Goal: Task Accomplishment & Management: Complete application form

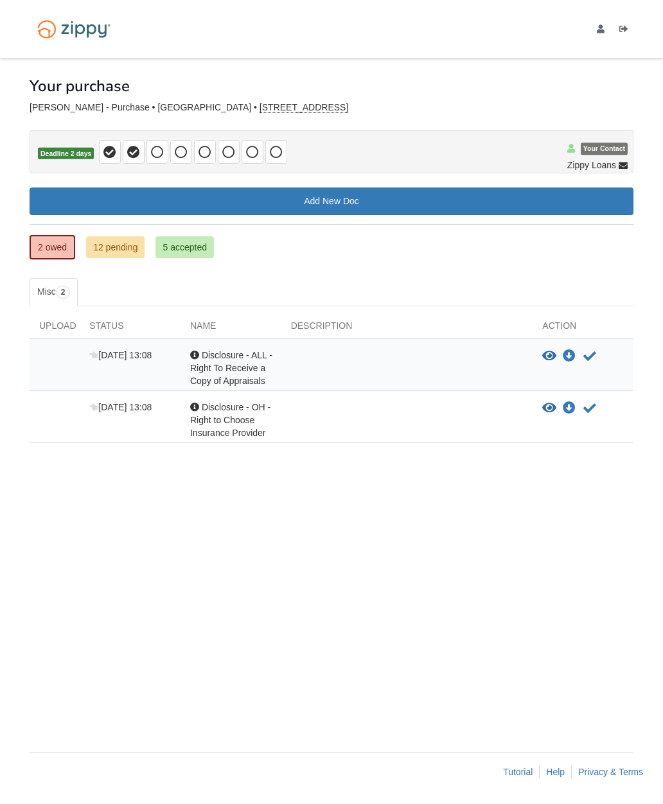
click at [49, 252] on link "2 owed" at bounding box center [53, 247] width 46 height 24
click at [116, 252] on link "12 pending" at bounding box center [115, 247] width 58 height 22
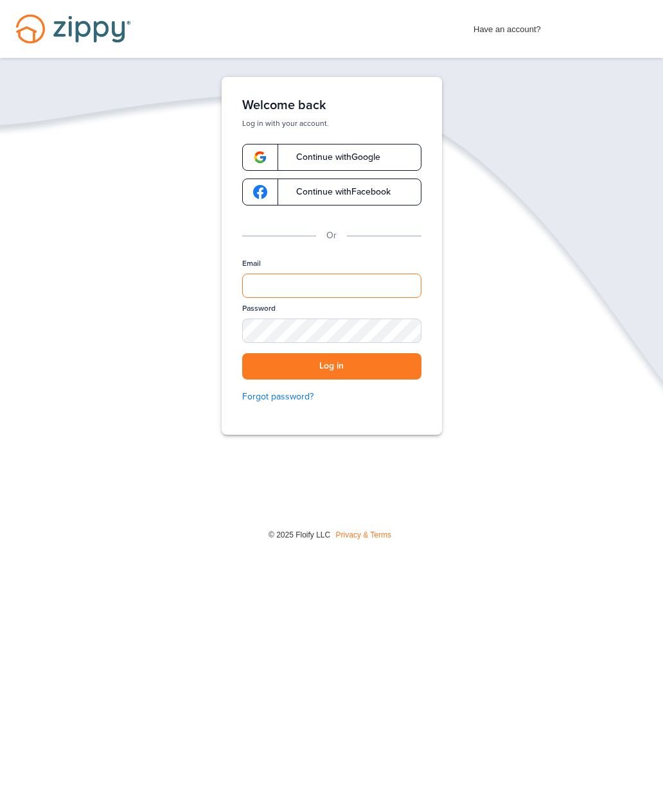
click at [344, 288] on input "Email" at bounding box center [331, 286] width 179 height 24
type input "**********"
click at [384, 368] on button "Log in" at bounding box center [331, 366] width 179 height 26
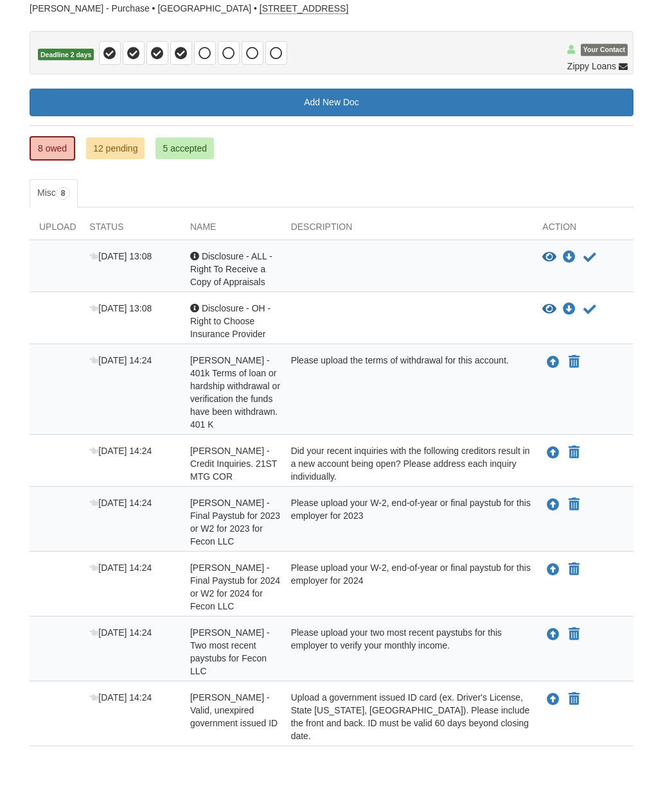
scroll to position [66, 0]
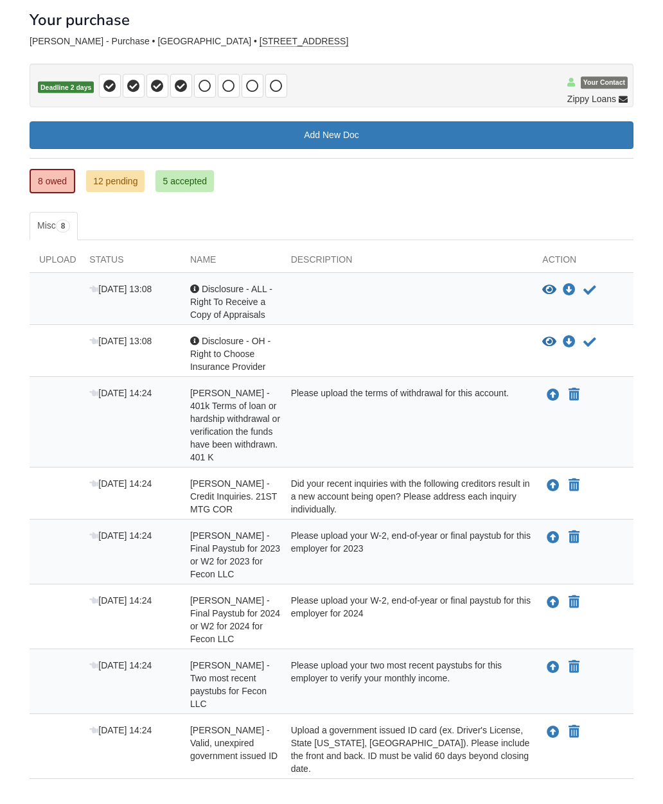
click at [550, 726] on icon "Upload Ethan Seip - Valid, unexpired government issued ID" at bounding box center [552, 732] width 13 height 13
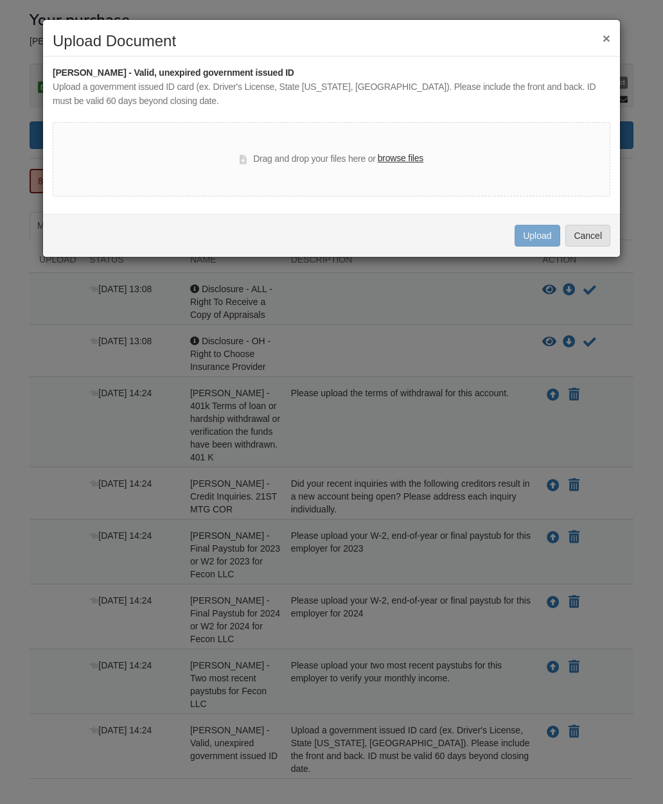
click at [406, 162] on label "browse files" at bounding box center [401, 159] width 46 height 14
click at [0, 0] on input "browse files" at bounding box center [0, 0] width 0 height 0
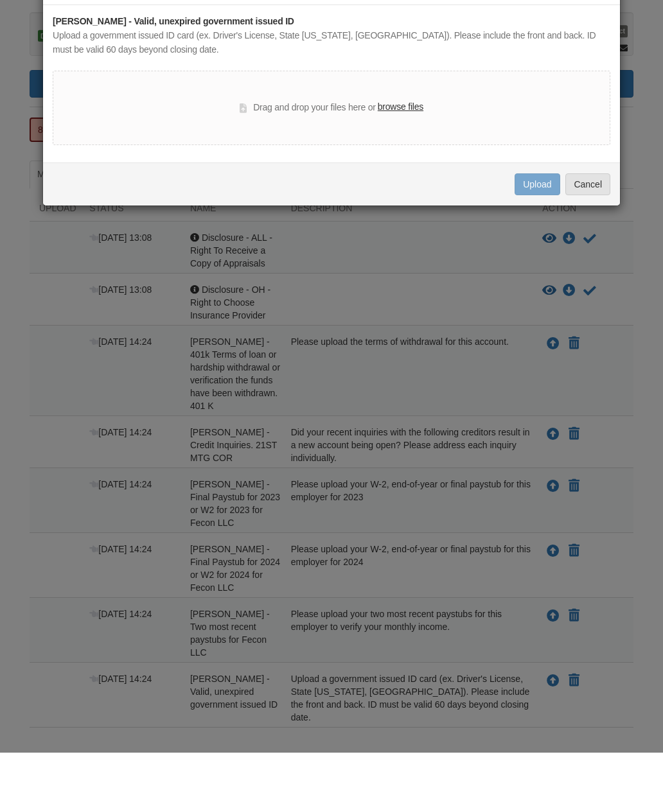
click at [414, 214] on div "Uploading... Upload Cancel" at bounding box center [331, 235] width 577 height 43
click at [396, 214] on div "Uploading... Upload Cancel" at bounding box center [331, 235] width 577 height 43
click at [397, 214] on div "Uploading... Upload Cancel" at bounding box center [331, 235] width 577 height 43
click at [333, 368] on div "× Upload Document Ethan Seip - Valid, unexpired government issued ID Upload a g…" at bounding box center [331, 402] width 663 height 804
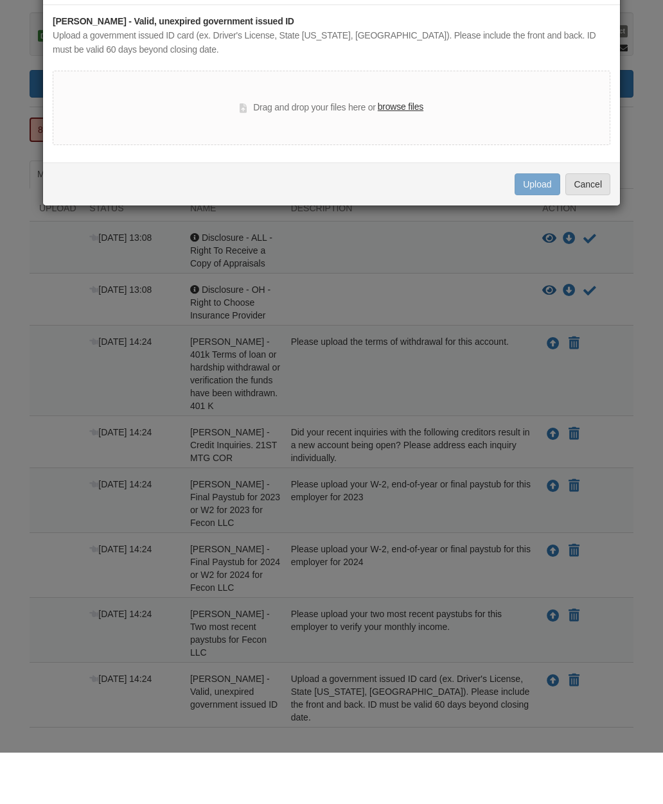
scroll to position [118, 0]
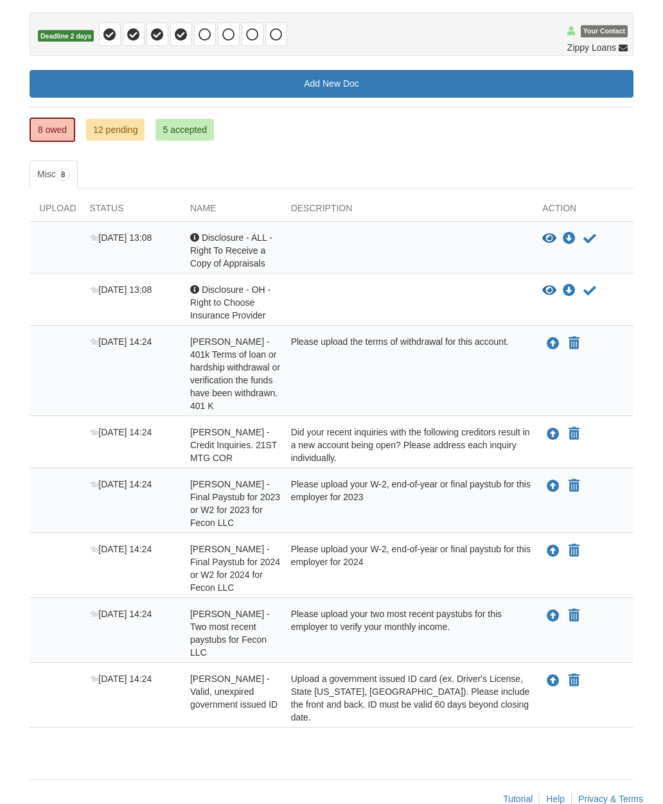
click at [550, 675] on icon "Upload Ethan Seip - Valid, unexpired government issued ID" at bounding box center [552, 681] width 13 height 13
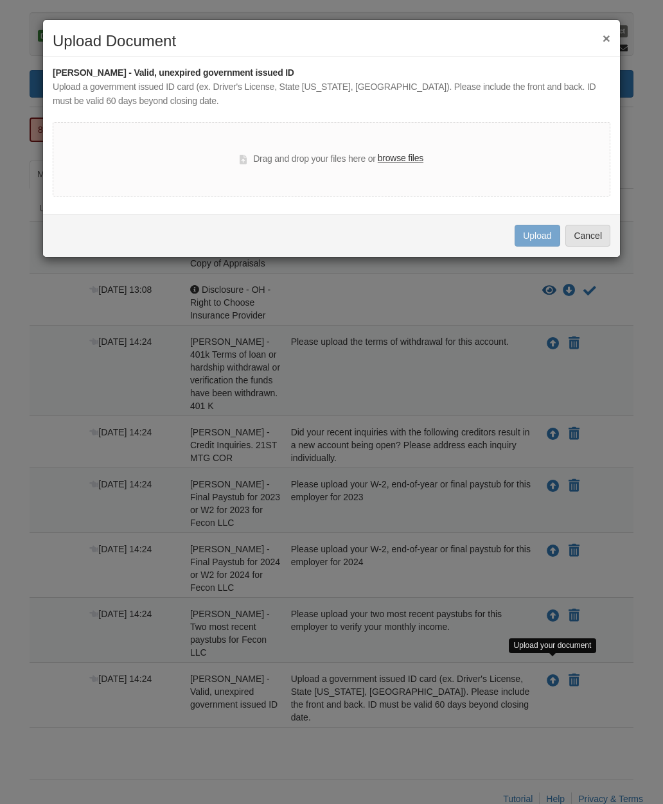
click at [412, 159] on label "browse files" at bounding box center [401, 159] width 46 height 14
click at [0, 0] on input "browse files" at bounding box center [0, 0] width 0 height 0
click at [401, 162] on label "browse files" at bounding box center [401, 159] width 46 height 14
click at [0, 0] on input "browse files" at bounding box center [0, 0] width 0 height 0
click at [394, 159] on label "browse files" at bounding box center [401, 159] width 46 height 14
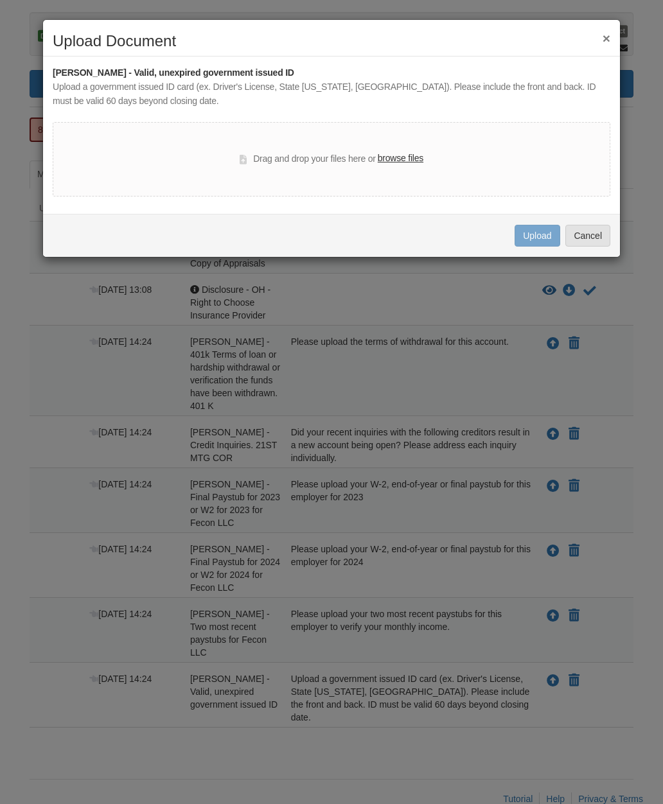
click at [0, 0] on input "browse files" at bounding box center [0, 0] width 0 height 0
click at [581, 244] on button "Cancel" at bounding box center [587, 236] width 45 height 22
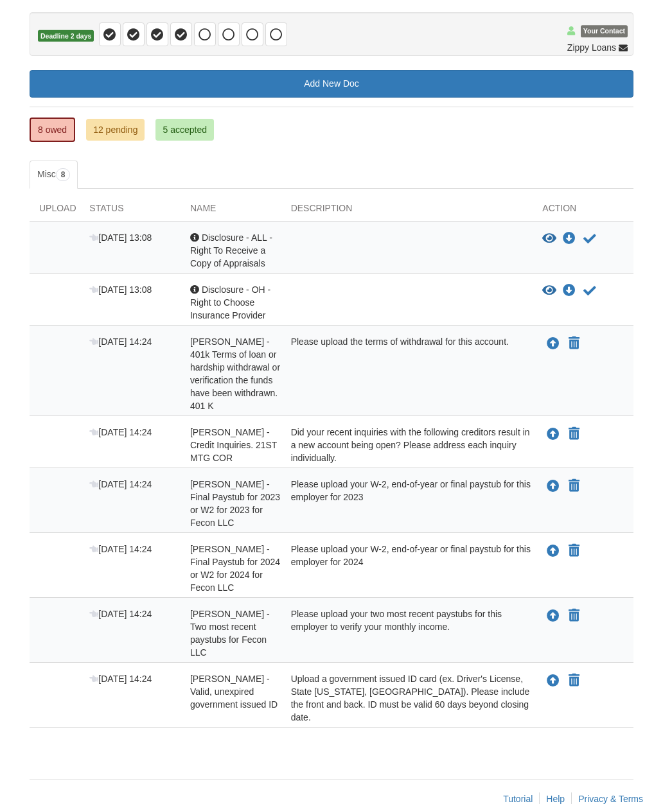
click at [554, 675] on icon "Upload Ethan Seip - Valid, unexpired government issued ID" at bounding box center [552, 681] width 13 height 13
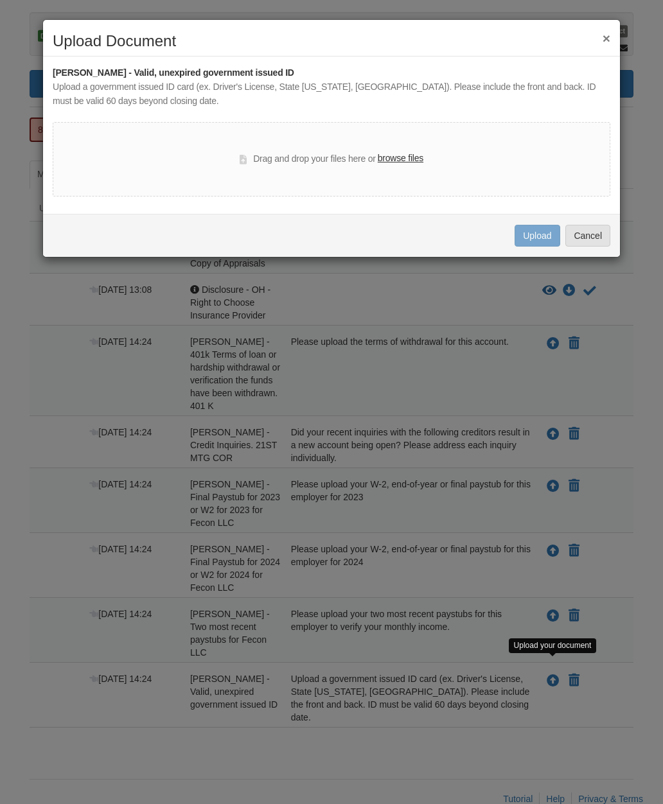
click at [415, 157] on label "browse files" at bounding box center [401, 159] width 46 height 14
click at [0, 0] on input "browse files" at bounding box center [0, 0] width 0 height 0
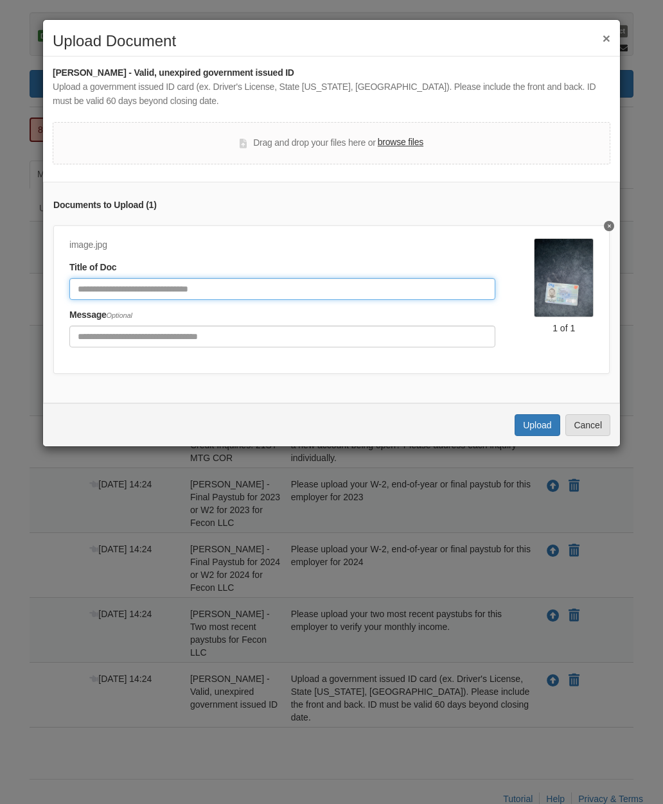
click at [251, 286] on input "Document Title" at bounding box center [282, 289] width 426 height 22
type input "**"
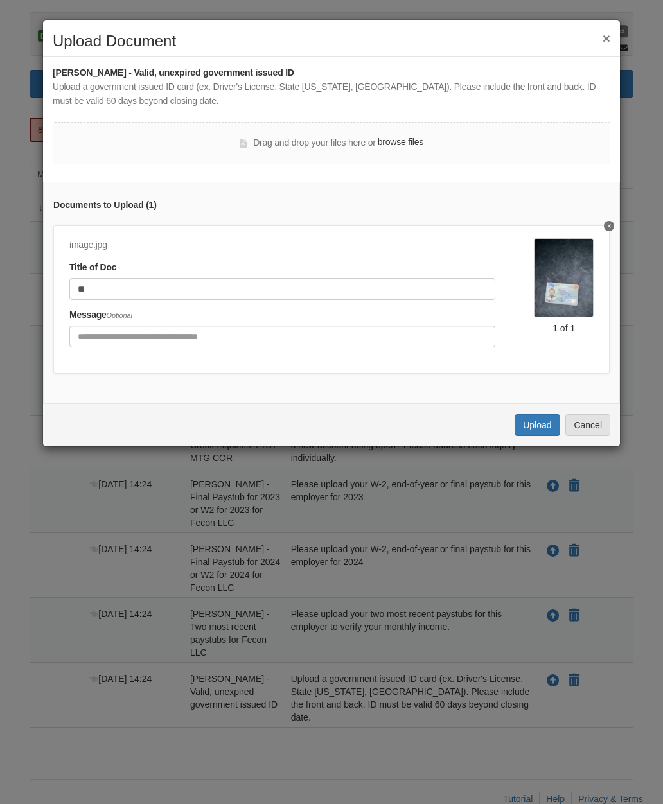
click at [524, 419] on button "Upload" at bounding box center [536, 425] width 45 height 22
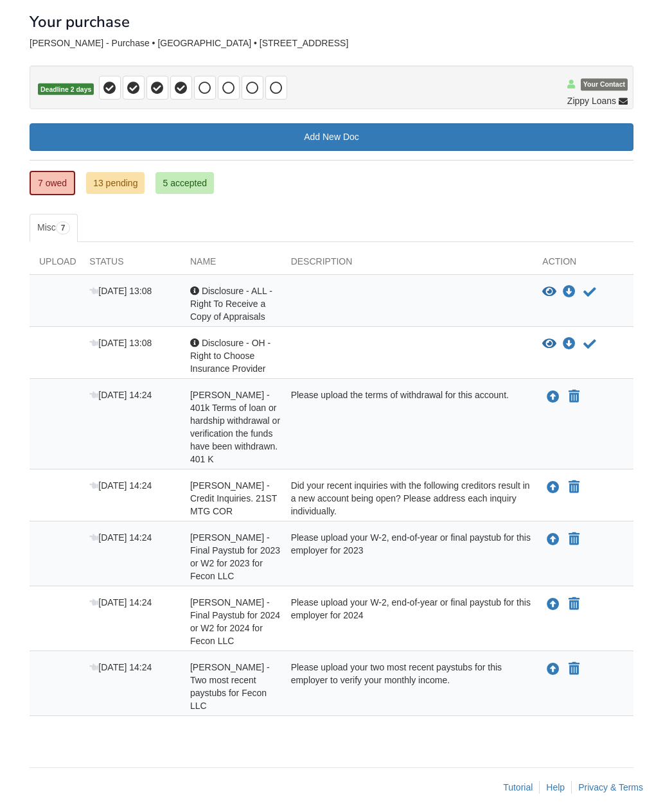
scroll to position [66, 0]
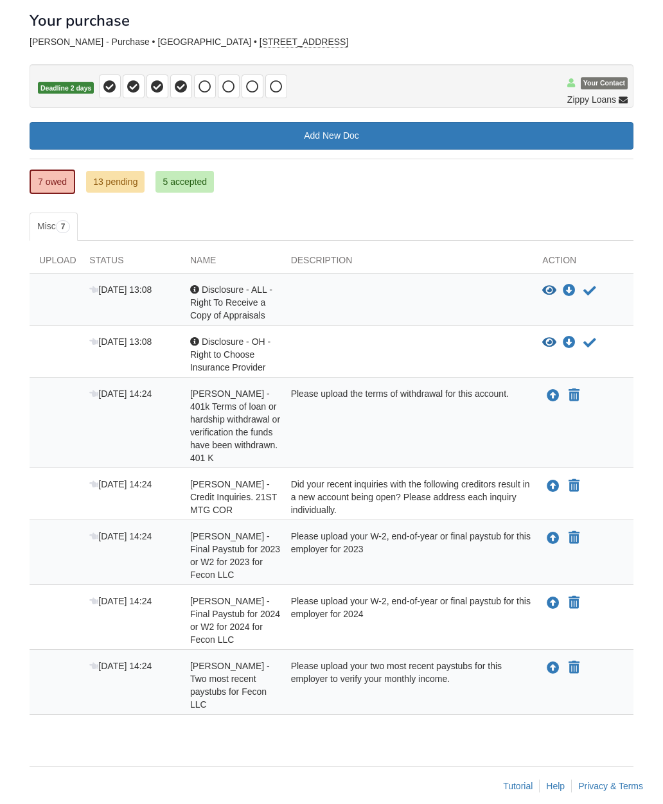
click at [548, 487] on icon "Upload Ethan Seip - Credit Inquiries. 21ST MTG COR" at bounding box center [552, 486] width 13 height 13
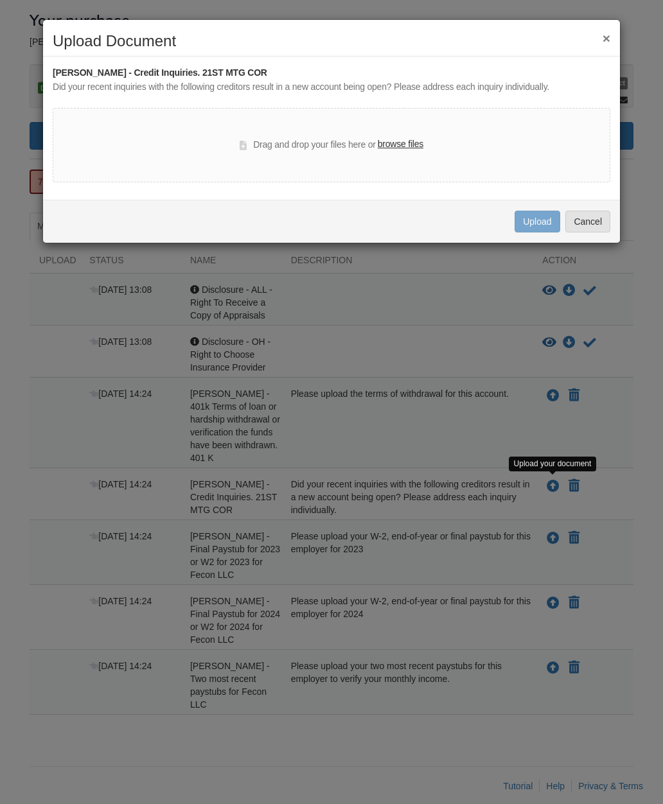
click at [574, 227] on button "Cancel" at bounding box center [587, 222] width 45 height 22
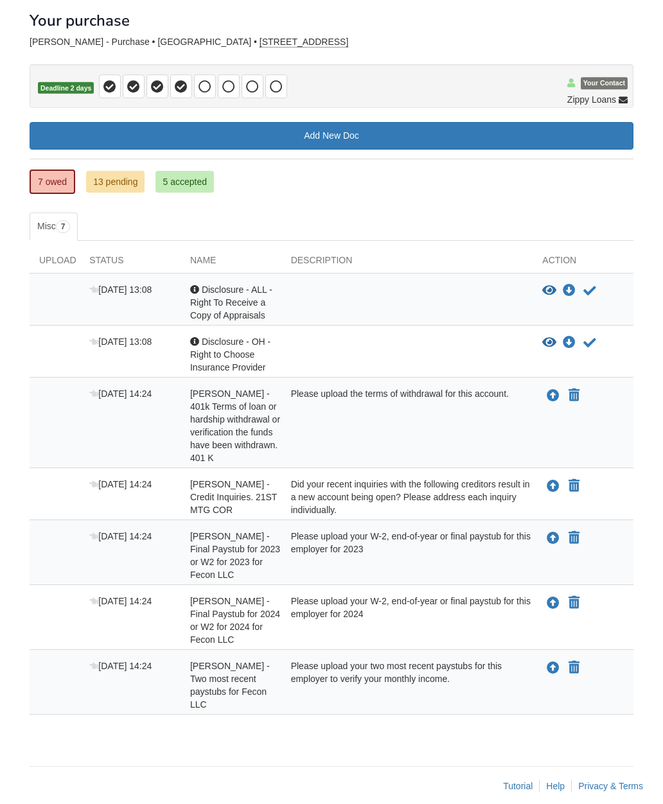
click at [552, 670] on icon "Upload Ethan Seip - Two most recent paystubs for Fecon LLC" at bounding box center [552, 668] width 13 height 13
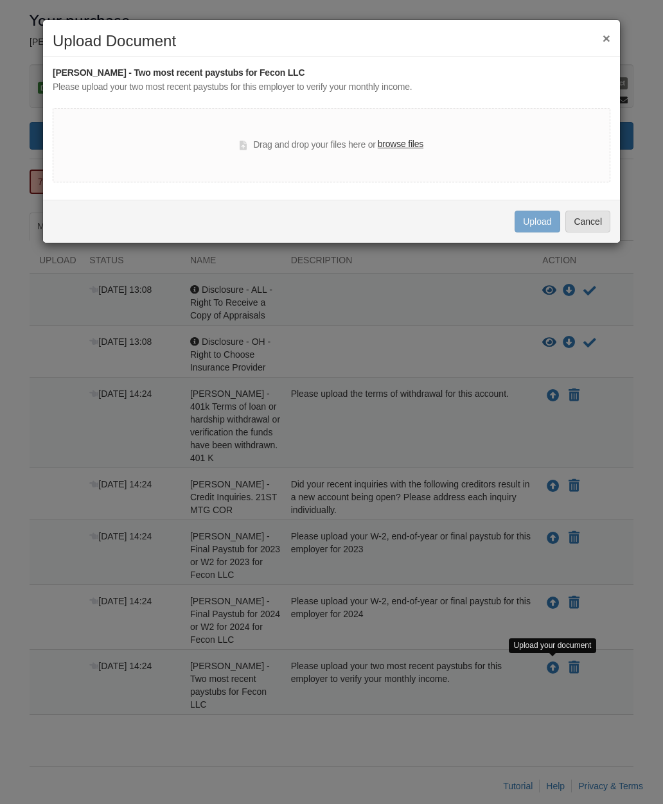
click at [412, 146] on label "browse files" at bounding box center [401, 144] width 46 height 14
click at [0, 0] on input "browse files" at bounding box center [0, 0] width 0 height 0
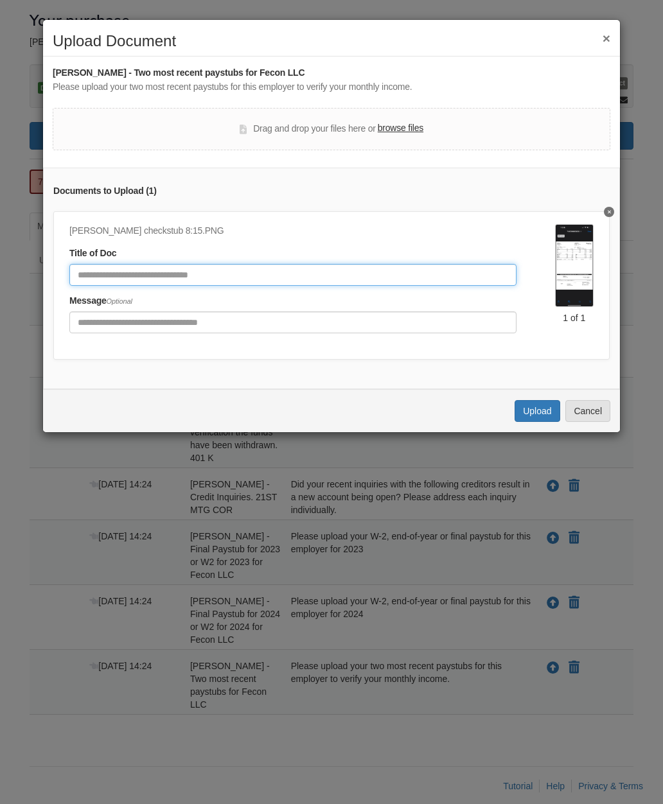
click at [249, 271] on input "Document Title" at bounding box center [292, 275] width 447 height 22
type input "**********"
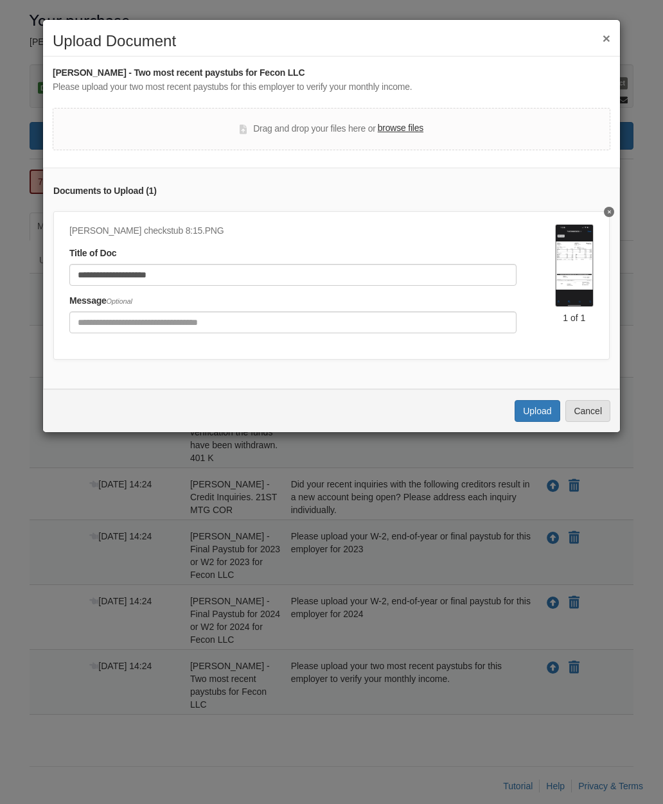
click at [541, 409] on button "Upload" at bounding box center [536, 411] width 45 height 22
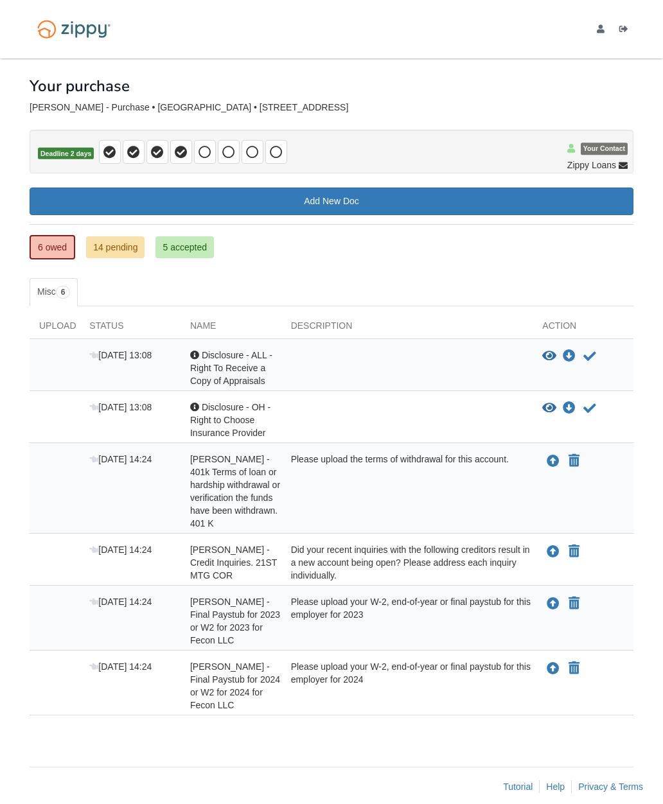
scroll to position [51, 0]
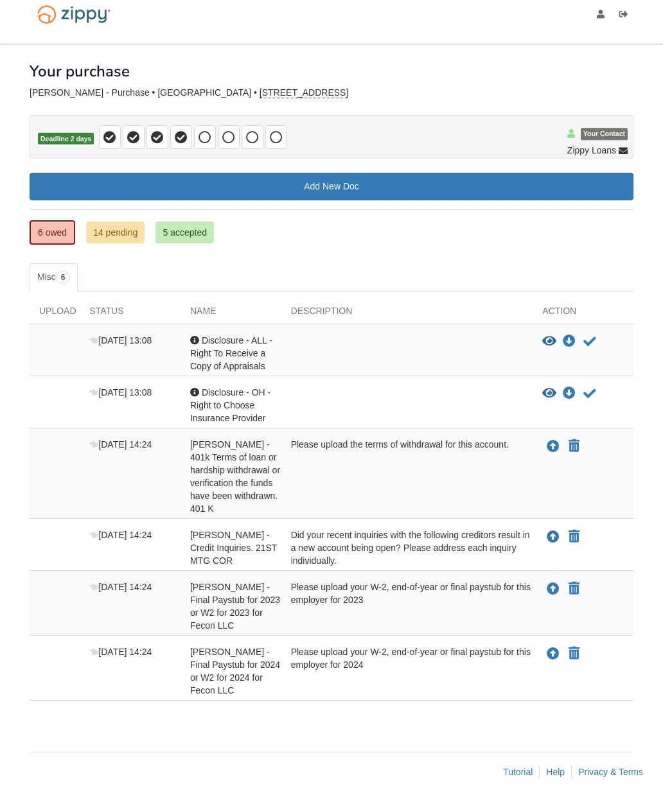
click at [114, 222] on link "14 pending" at bounding box center [115, 233] width 58 height 22
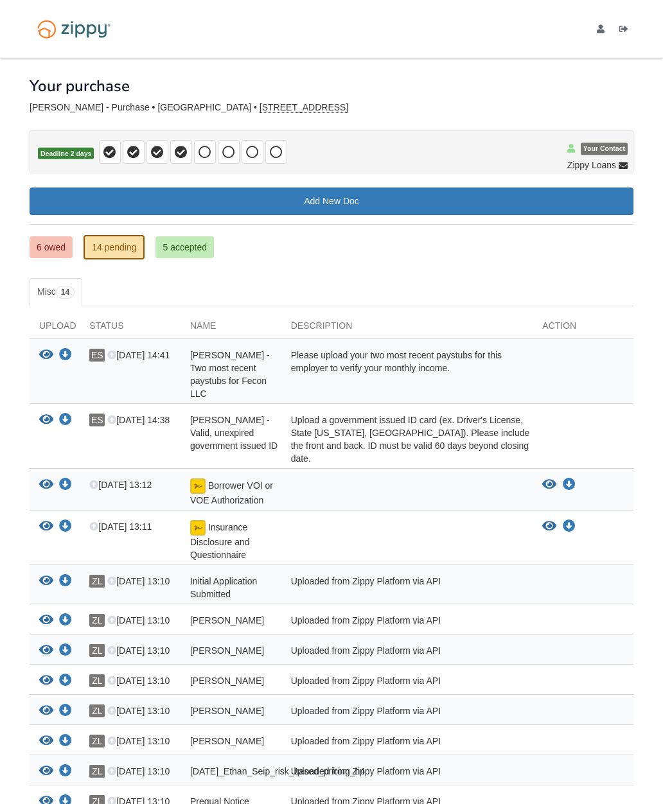
click at [69, 356] on icon "Download Ethan Seip - Two most recent paystubs for Fecon LLC" at bounding box center [65, 355] width 13 height 13
click at [71, 357] on icon "Download Ethan Seip - Two most recent paystubs for Fecon LLC" at bounding box center [65, 355] width 13 height 13
click at [492, 343] on div "View your document Download your document ES Aug 27 14:41 Ethan Seip - Two most…" at bounding box center [332, 371] width 604 height 65
click at [444, 363] on div "Please upload your two most recent paystubs for this employer to verify your mo…" at bounding box center [407, 374] width 252 height 51
click at [428, 366] on div "Please upload your two most recent paystubs for this employer to verify your mo…" at bounding box center [407, 374] width 252 height 51
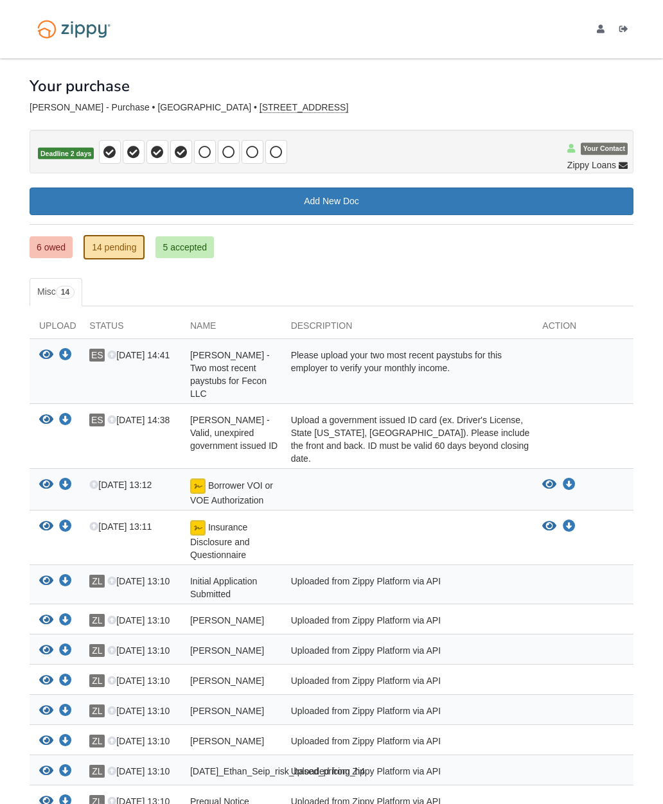
click at [46, 252] on link "6 owed" at bounding box center [51, 247] width 43 height 22
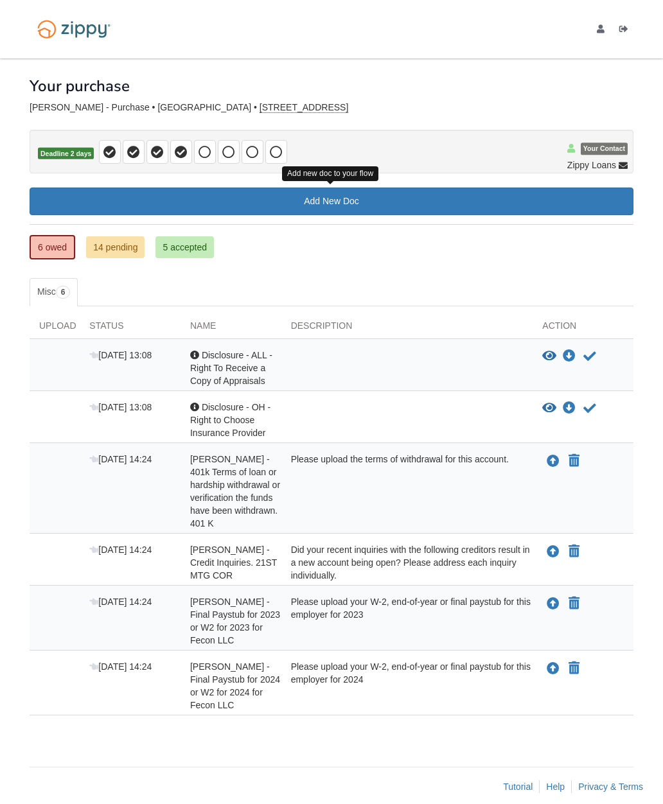
click at [338, 207] on link "Add New Doc" at bounding box center [332, 202] width 604 height 28
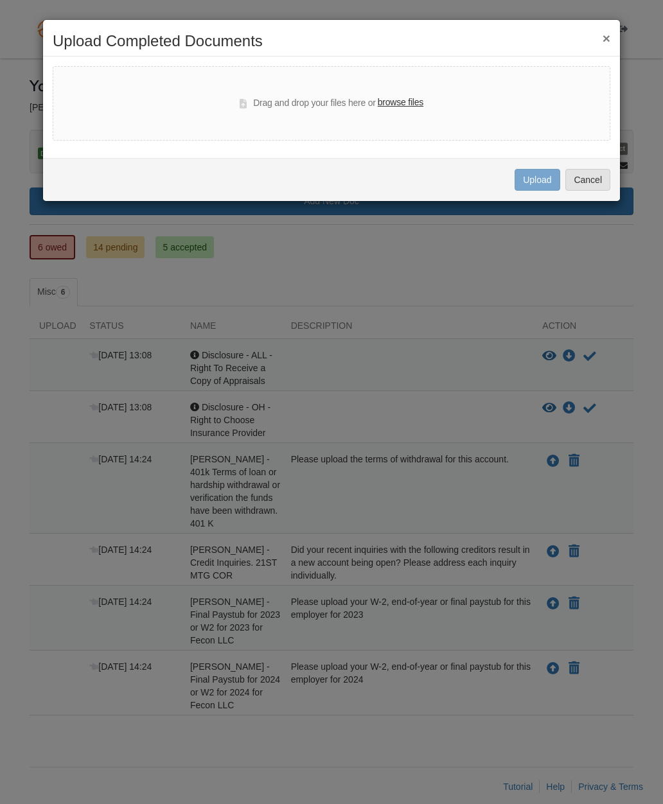
click at [416, 100] on label "browse files" at bounding box center [401, 103] width 46 height 14
click at [0, 0] on input "browse files" at bounding box center [0, 0] width 0 height 0
click at [414, 100] on label "browse files" at bounding box center [401, 103] width 46 height 14
click at [0, 0] on input "browse files" at bounding box center [0, 0] width 0 height 0
click at [401, 107] on label "browse files" at bounding box center [401, 103] width 46 height 14
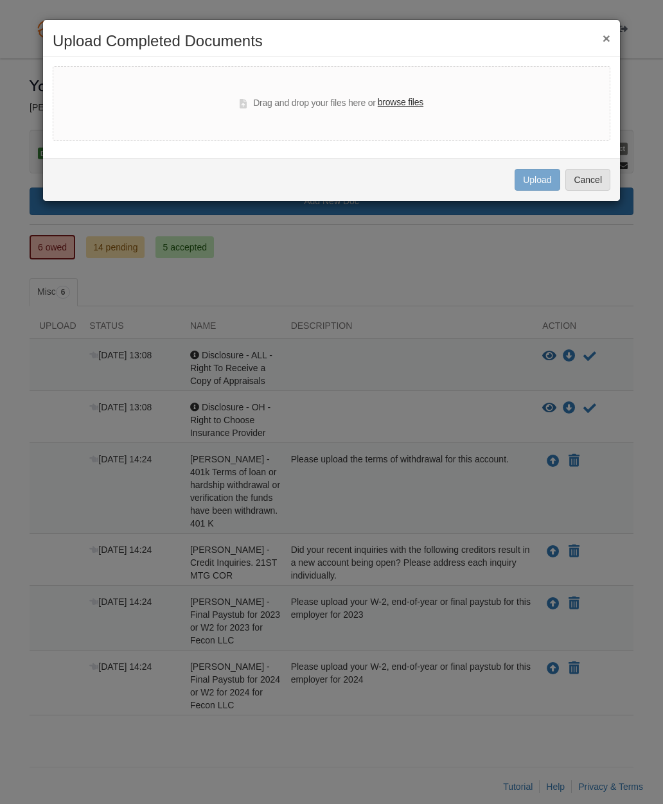
click at [0, 0] on input "browse files" at bounding box center [0, 0] width 0 height 0
click at [398, 107] on label "browse files" at bounding box center [401, 103] width 46 height 14
click at [0, 0] on input "browse files" at bounding box center [0, 0] width 0 height 0
select select "****"
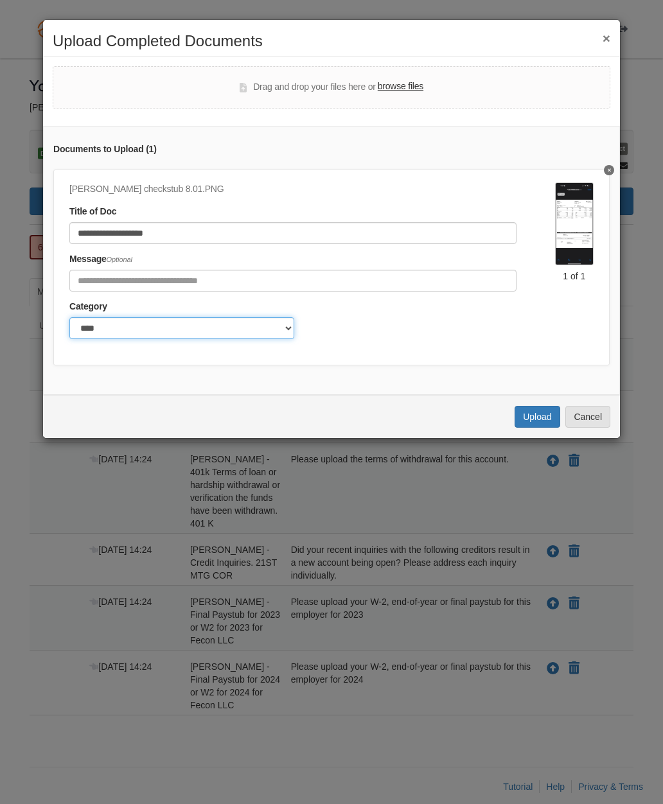
click at [291, 323] on select "******* ****" at bounding box center [181, 328] width 225 height 22
click at [539, 412] on button "Upload" at bounding box center [536, 417] width 45 height 22
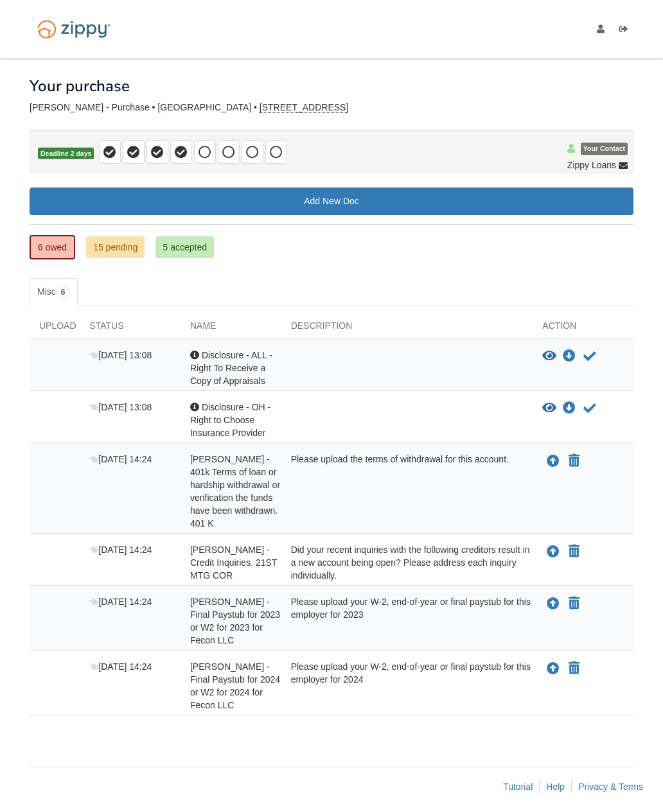
click at [550, 602] on icon "Upload Ethan Seip - Final Paystub for 2023 or W2 for 2023 for Fecon LLC" at bounding box center [552, 604] width 13 height 13
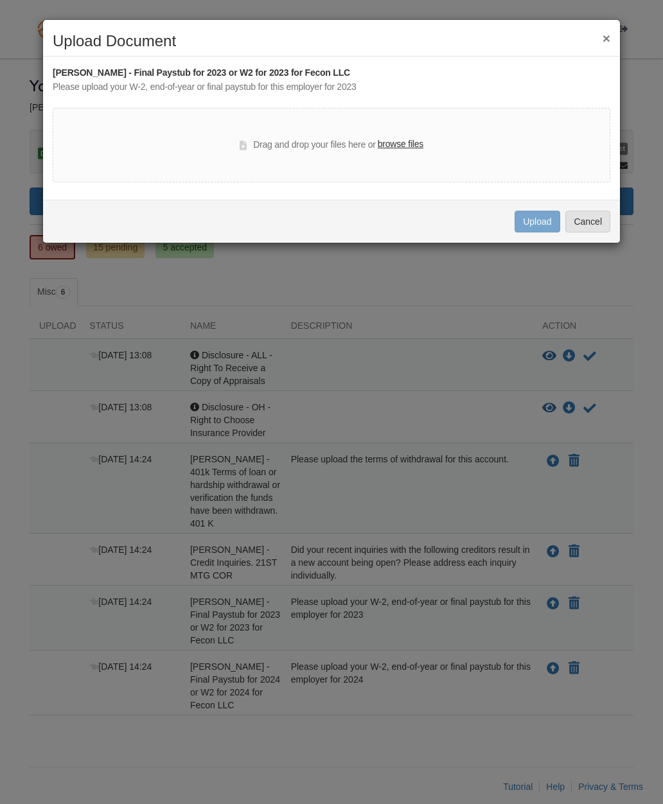
click at [399, 150] on label "browse files" at bounding box center [401, 144] width 46 height 14
click at [0, 0] on input "browse files" at bounding box center [0, 0] width 0 height 0
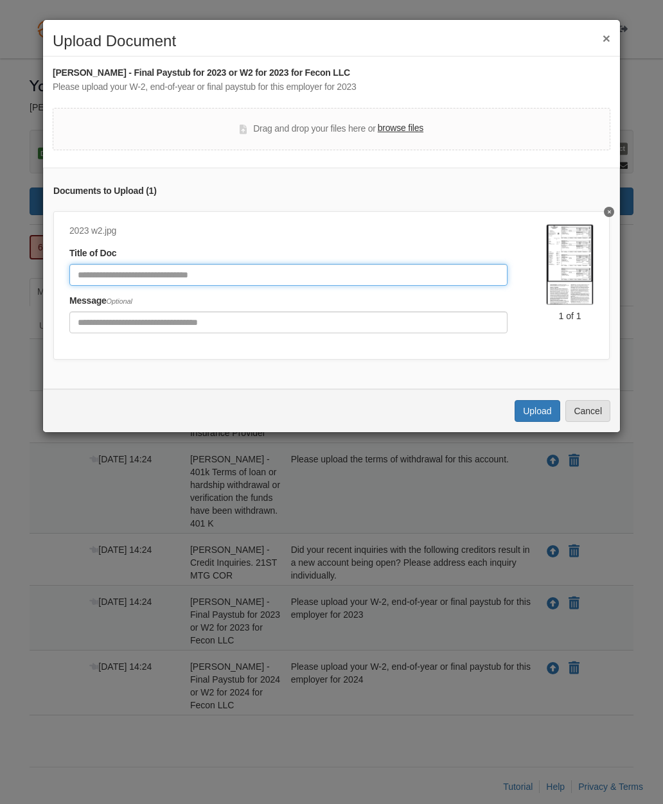
click at [232, 270] on input "Document Title" at bounding box center [288, 275] width 438 height 22
type input "*******"
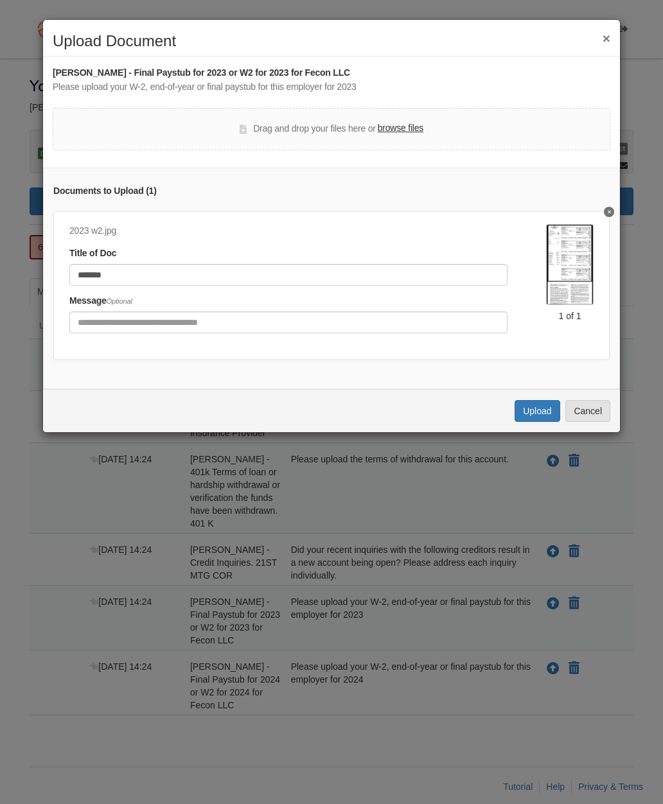
click at [539, 408] on button "Upload" at bounding box center [536, 411] width 45 height 22
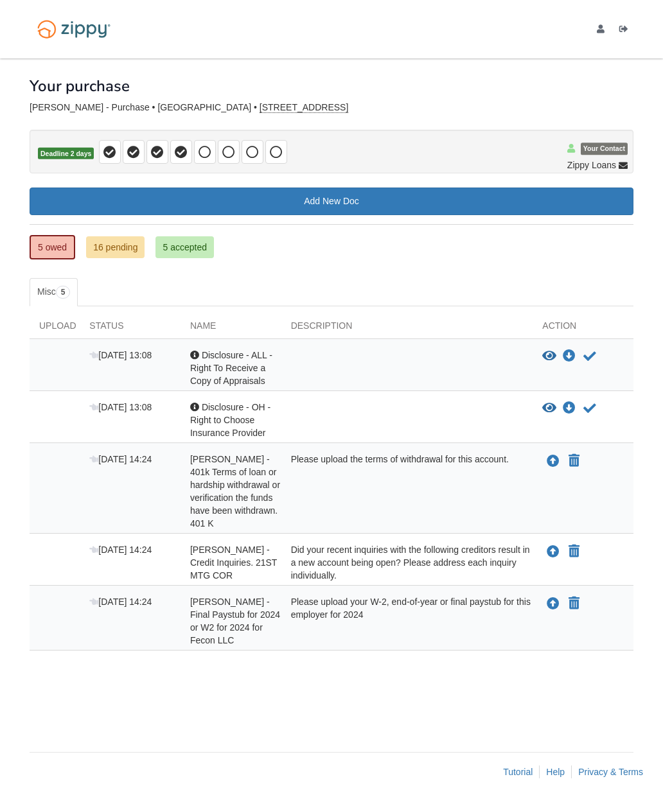
click at [548, 609] on icon "Upload Ethan Seip - Final Paystub for 2024 or W2 for 2024 for Fecon LLC" at bounding box center [552, 604] width 13 height 13
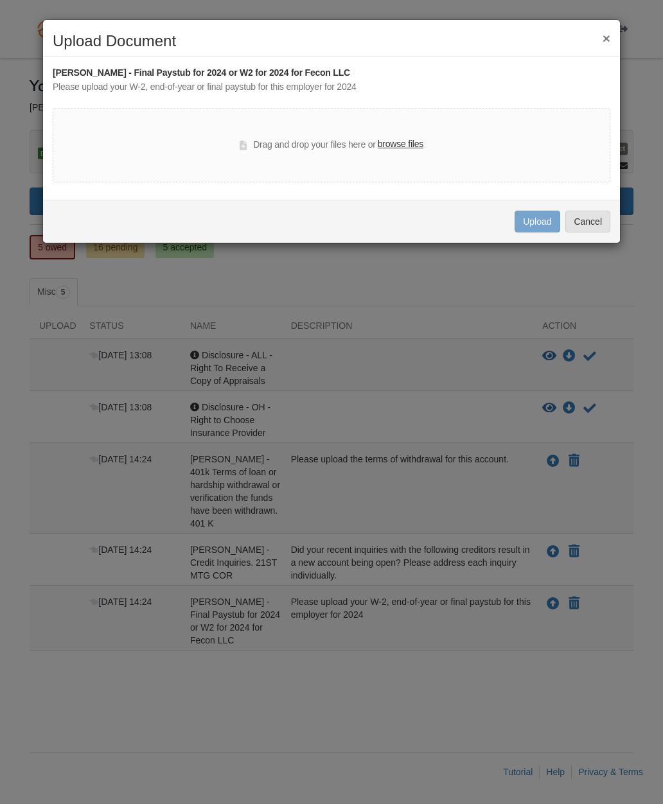
click at [410, 146] on label "browse files" at bounding box center [401, 144] width 46 height 14
click at [0, 0] on input "browse files" at bounding box center [0, 0] width 0 height 0
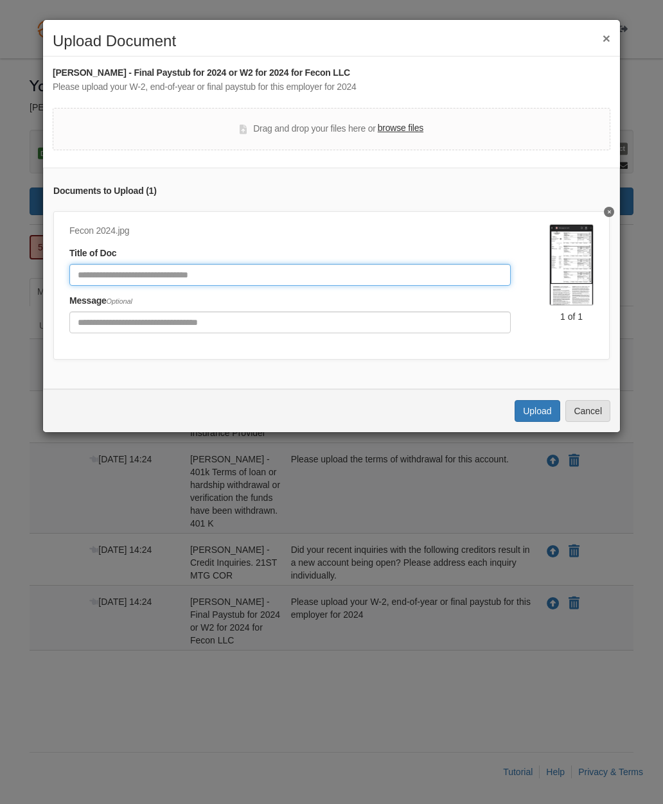
click at [338, 279] on input "Document Title" at bounding box center [289, 275] width 441 height 22
type input "*******"
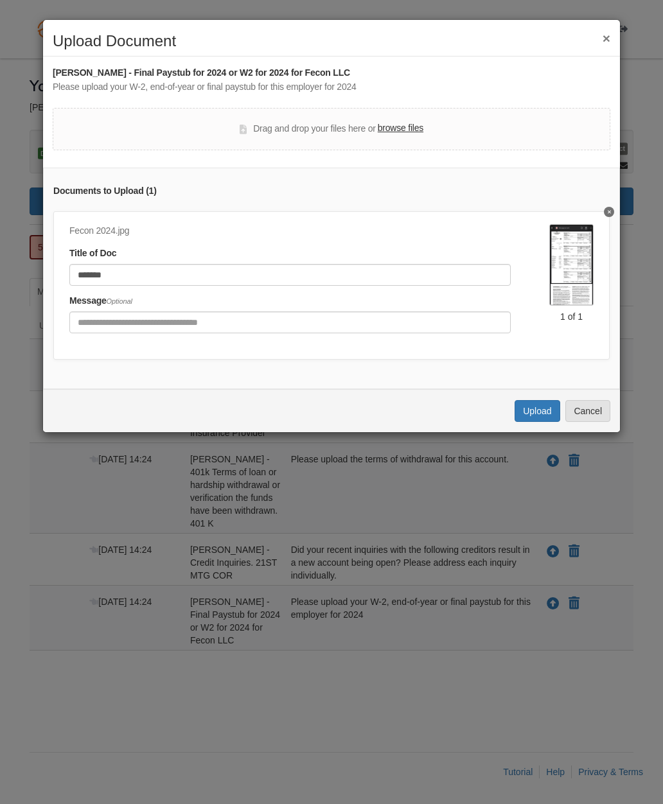
click at [539, 414] on button "Upload" at bounding box center [536, 411] width 45 height 22
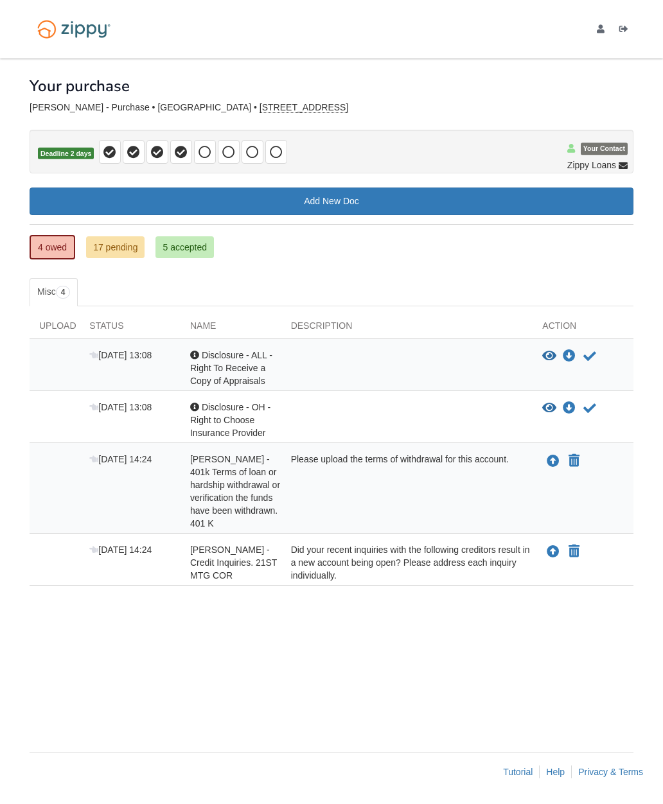
click at [584, 354] on icon "Acknowledge receipt of document" at bounding box center [589, 356] width 13 height 13
click at [583, 359] on icon "Acknowledge receipt of document" at bounding box center [589, 356] width 13 height 13
click at [591, 356] on icon "Acknowledge receipt of document" at bounding box center [589, 356] width 13 height 13
click at [595, 414] on button "Acknowledge receipt of document" at bounding box center [589, 408] width 15 height 15
click at [597, 412] on button "Acknowledge receipt of document" at bounding box center [589, 408] width 15 height 15
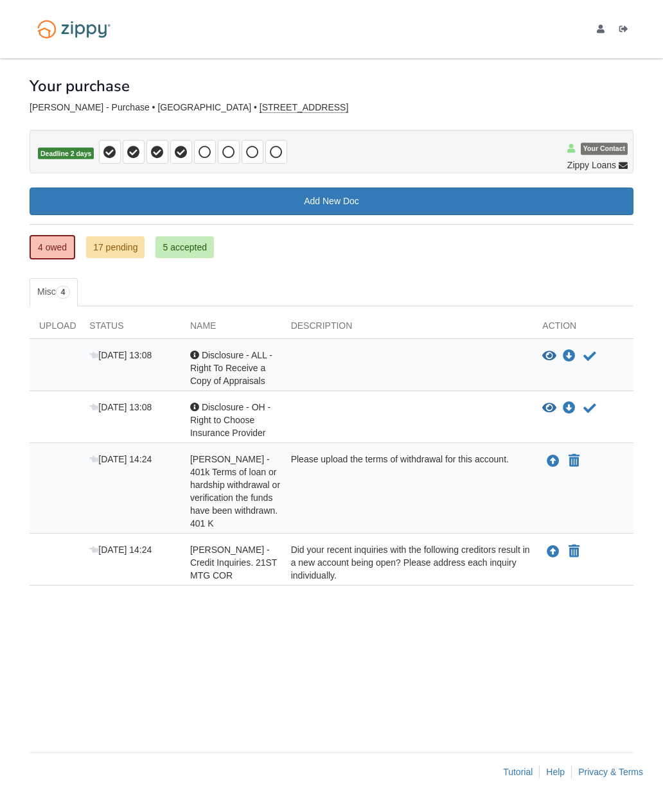
click at [585, 411] on icon "Acknowledge receipt of document" at bounding box center [589, 408] width 13 height 13
click at [585, 410] on icon "Acknowledge receipt of document" at bounding box center [589, 408] width 13 height 13
click at [603, 406] on div "View document View document Download doc Download doc Acknowledge receipt of do…" at bounding box center [587, 408] width 91 height 15
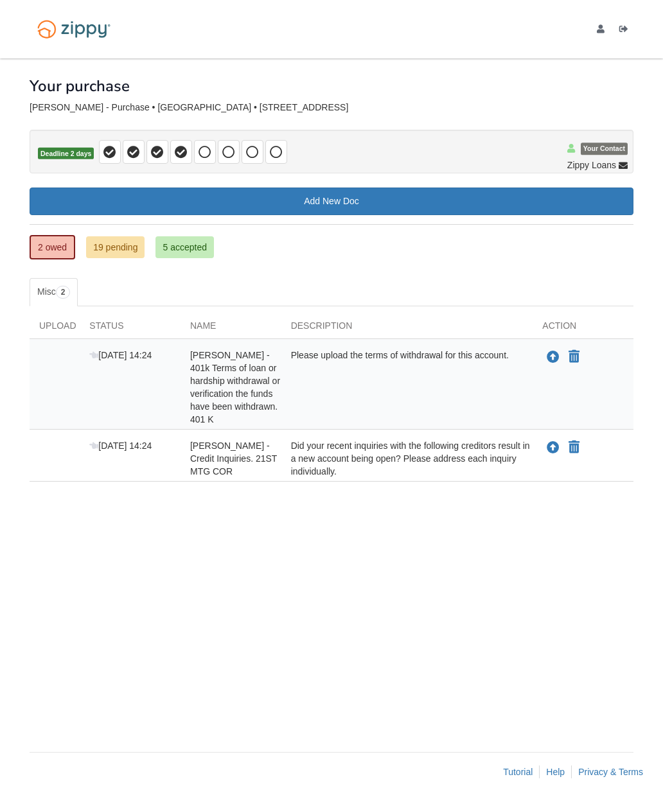
scroll to position [134, 249]
click at [607, 143] on span "Your Contact" at bounding box center [604, 149] width 47 height 12
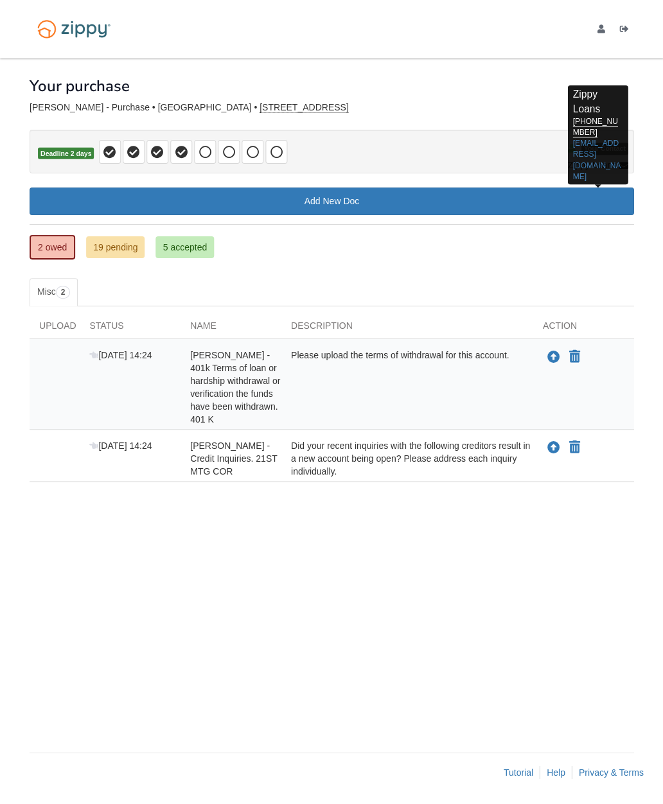
click at [514, 58] on div "× × × Pending Add Document Notice document will be included in the email sent t…" at bounding box center [332, 398] width 604 height 681
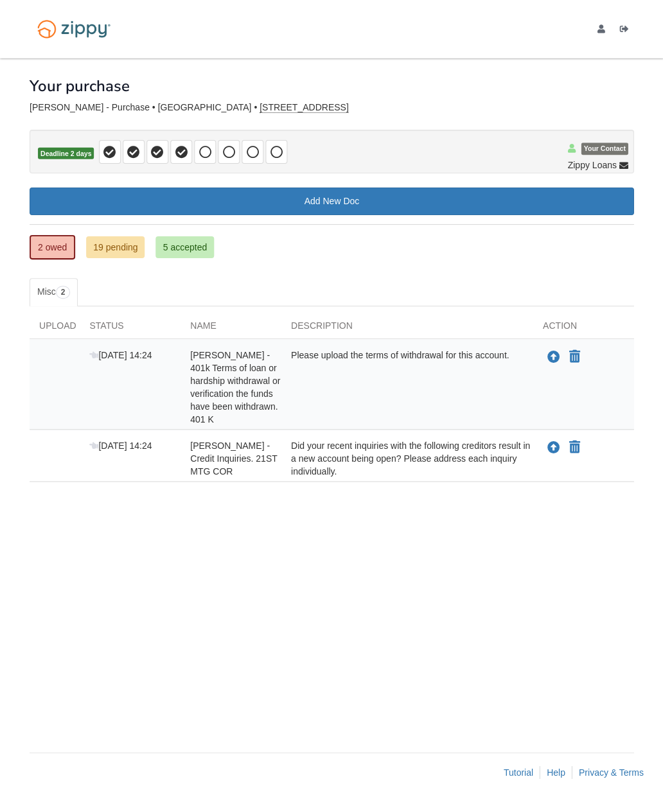
click at [110, 78] on h1 "Your purchase" at bounding box center [80, 86] width 100 height 17
click at [51, 102] on div "[PERSON_NAME] - Purchase • [GEOGRAPHIC_DATA] • [STREET_ADDRESS]" at bounding box center [332, 107] width 604 height 11
click at [595, 143] on span "Your Contact" at bounding box center [604, 149] width 47 height 12
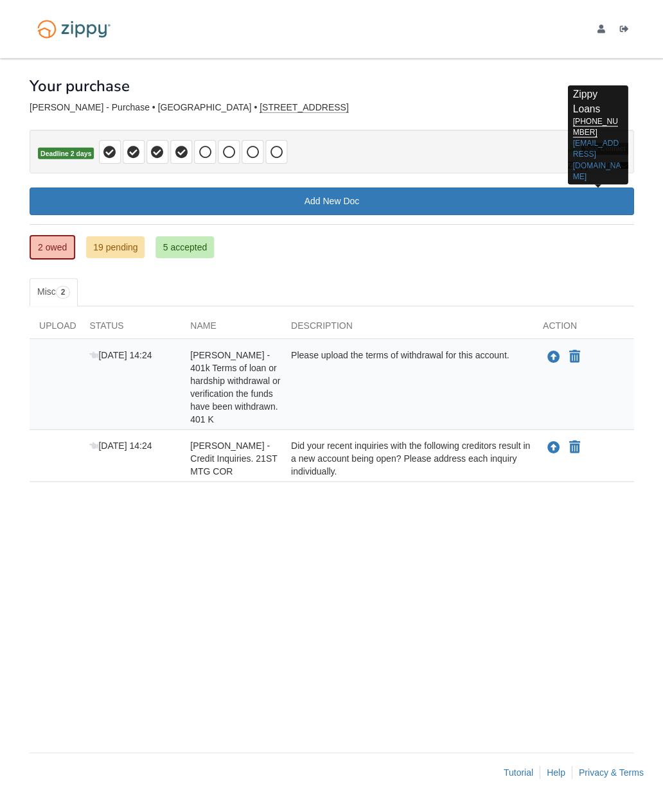
click at [498, 58] on div "× × × Pending Add Document Notice document will be included in the email sent t…" at bounding box center [332, 398] width 604 height 681
